Goal: Task Accomplishment & Management: Use online tool/utility

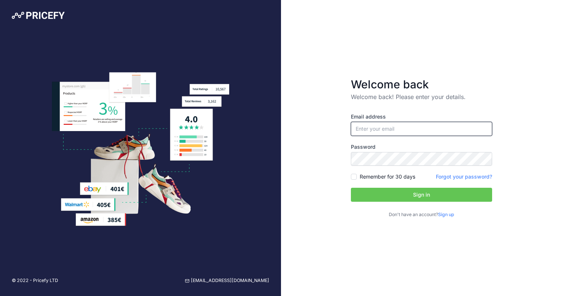
type input "[EMAIL_ADDRESS][DOMAIN_NAME]"
click at [383, 191] on button "Sign in" at bounding box center [421, 195] width 141 height 14
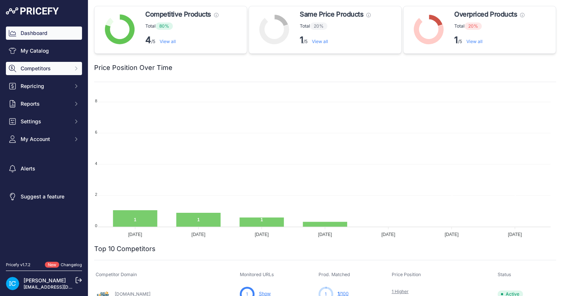
click at [52, 69] on span "Competitors" at bounding box center [45, 68] width 48 height 7
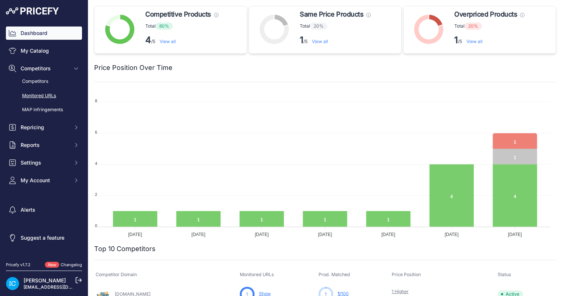
click at [51, 93] on link "Monitored URLs" at bounding box center [44, 95] width 76 height 13
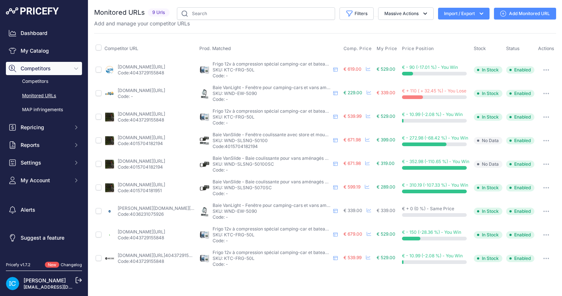
click at [522, 10] on link "Add Monitored URL" at bounding box center [525, 14] width 62 height 12
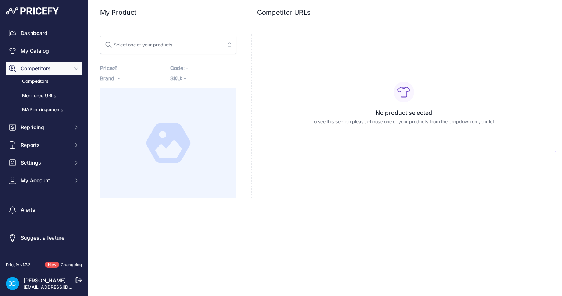
click at [174, 49] on span "Select one of your products" at bounding box center [163, 45] width 117 height 12
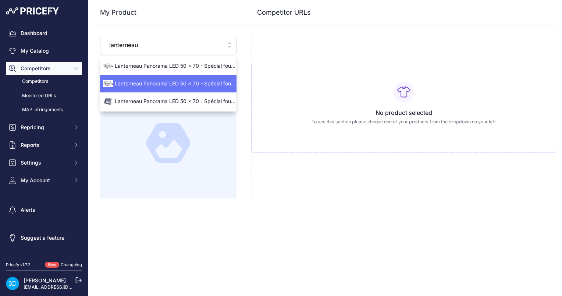
click at [162, 80] on span "Lanterneau Panorama LED 50 x 70 - Spécial fourgon aménagé - camping-car - carav…" at bounding box center [168, 83] width 136 height 7
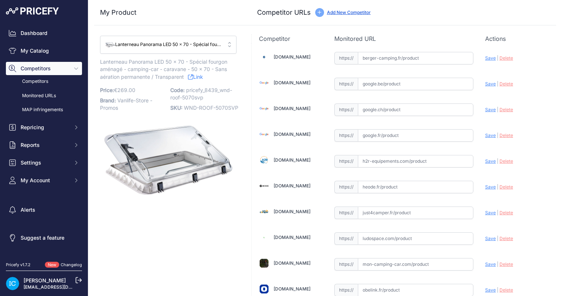
click at [167, 47] on div "Lanterneau Panorama LED 50 x 70 - Spécial fourgon aménagé - camping-car - carav…" at bounding box center [163, 44] width 117 height 11
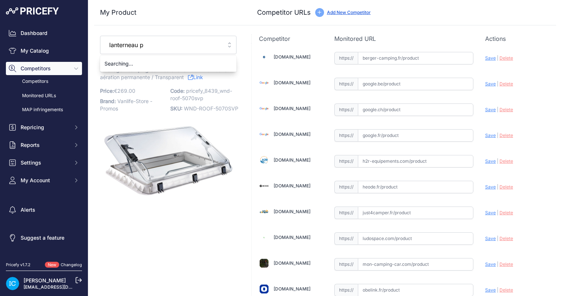
click at [100, 36] on button "Lanterneau Panorama LED 50 x 70 - Spécial fourgon aménagé - camping-car - carav…" at bounding box center [168, 45] width 136 height 18
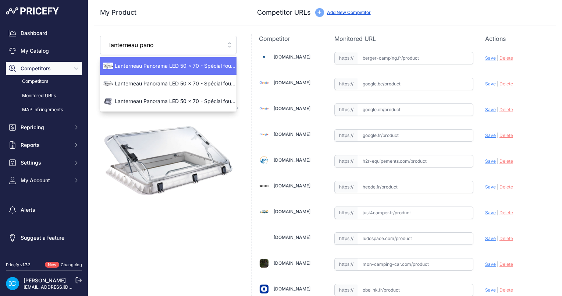
type input "lanterneau pano"
click at [159, 66] on span "Lanterneau Panorama LED 50 x 70 - Spécial fourgon aménagé - camping-car - carav…" at bounding box center [168, 65] width 136 height 7
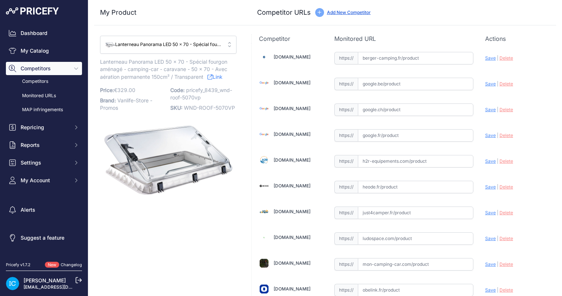
click at [374, 58] on input "text" at bounding box center [415, 58] width 115 height 13
paste input "https://www.berger-camping.fr/article/lanterneau-avec-moustiquaire-et-store-d-o…"
type input "www.berger-camping.fr/article/lanterneau-avec-moustiquaire-et-store-d-occultati…"
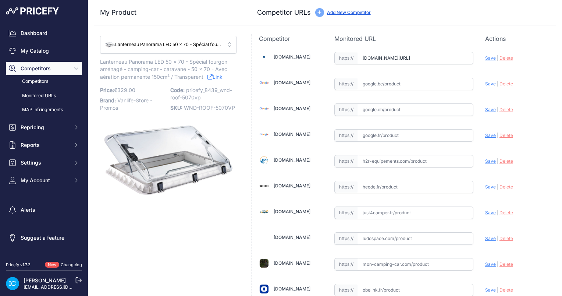
click at [179, 49] on div "Lanterneau Panorama LED 50 x 70 - Spécial fourgon aménagé - camping-car - carav…" at bounding box center [163, 44] width 117 height 11
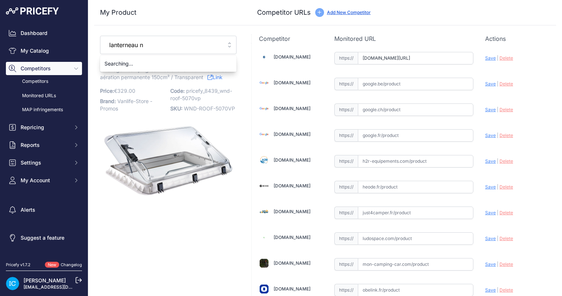
click at [100, 36] on button "Lanterneau Panorama LED 50 x 70 - Spécial fourgon aménagé - camping-car - carav…" at bounding box center [168, 45] width 136 height 18
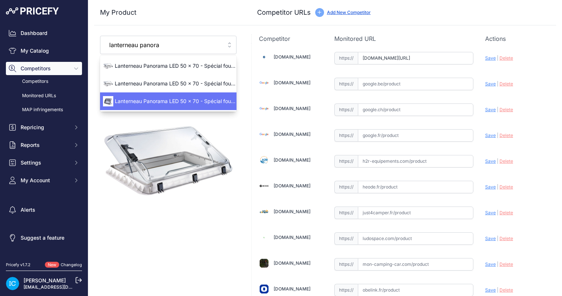
type input "lanterneau panora"
click at [144, 100] on span "Lanterneau Panorama LED 50 x 70 - Spécial fourgon aménagé - camping-car - carav…" at bounding box center [168, 100] width 136 height 7
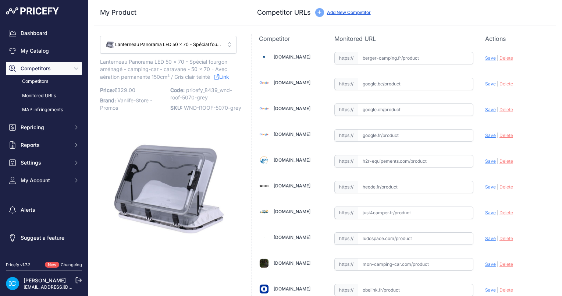
click at [372, 162] on input "text" at bounding box center [415, 161] width 115 height 13
paste input "https://www.h2r-equipements.com/lanterneau-camping-car-et-fourgon/18822-23056-c…"
click at [488, 160] on span "Save" at bounding box center [490, 161] width 11 height 6
type input "https://www.h2r-equipements.com/lanterneau-camping-car-et-fourgon/18822-23056-c…"
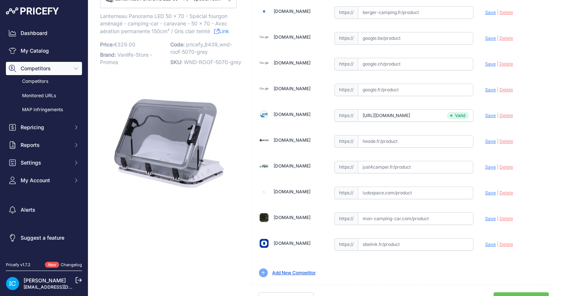
scroll to position [54, 0]
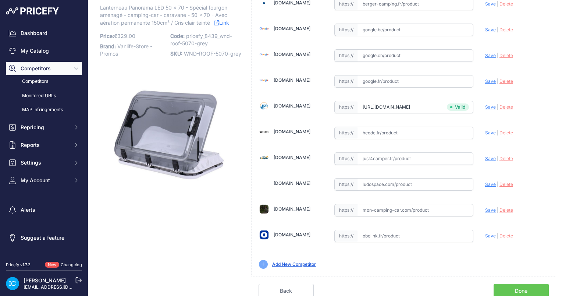
click at [388, 207] on input "text" at bounding box center [415, 210] width 115 height 13
paste input "https://www.mon-camping-car.com/lanterneaux-avec-ventilation-forcee-et-eclairag…"
click at [488, 209] on span "Save" at bounding box center [490, 210] width 11 height 6
type input "https://www.mon-camping-car.com/lanterneaux-avec-ventilation-forcee-et-eclairag…"
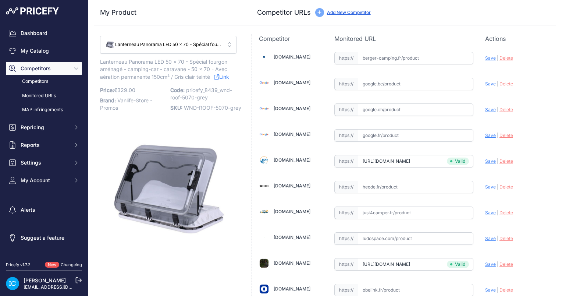
click at [200, 39] on div "Lanterneau Panorama LED 50 x 70 - Spécial fourgon aménagé - camping-car - carav…" at bounding box center [163, 44] width 117 height 11
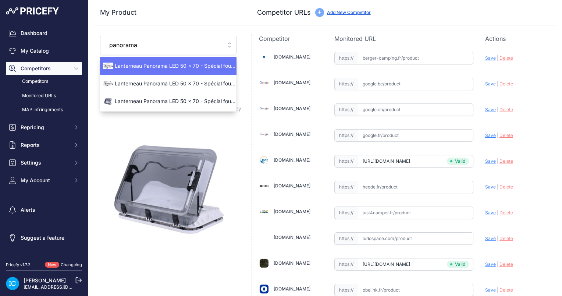
type input "panorama"
click at [144, 72] on li "Lanterneau Panorama LED 50 x 70 - Spécial fourgon aménagé - camping-car - carav…" at bounding box center [168, 66] width 136 height 18
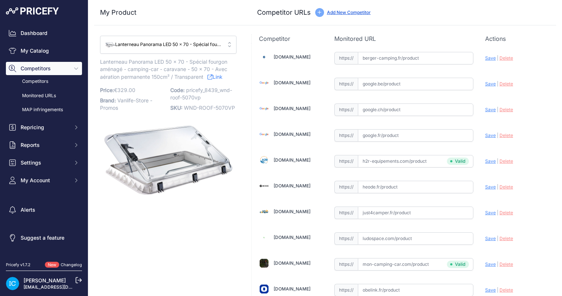
click at [384, 286] on input "text" at bounding box center [415, 290] width 115 height 13
paste input "7424949863862"
type input "7424949863862"
